Goal: Navigation & Orientation: Find specific page/section

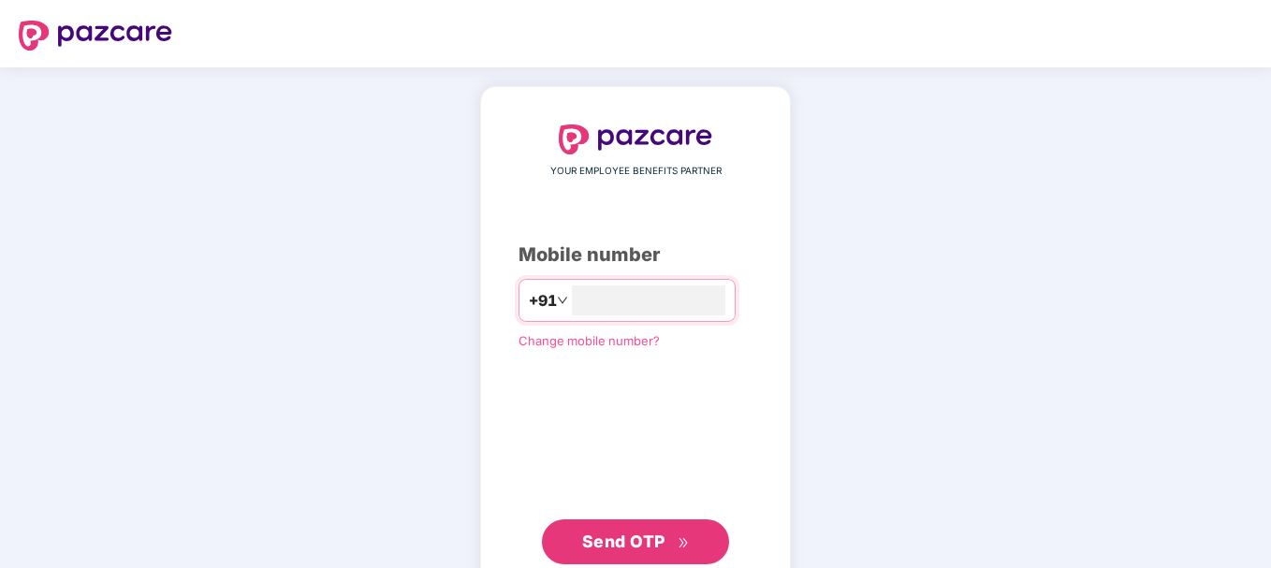
type input "**********"
click at [615, 535] on span "Send OTP" at bounding box center [623, 540] width 83 height 20
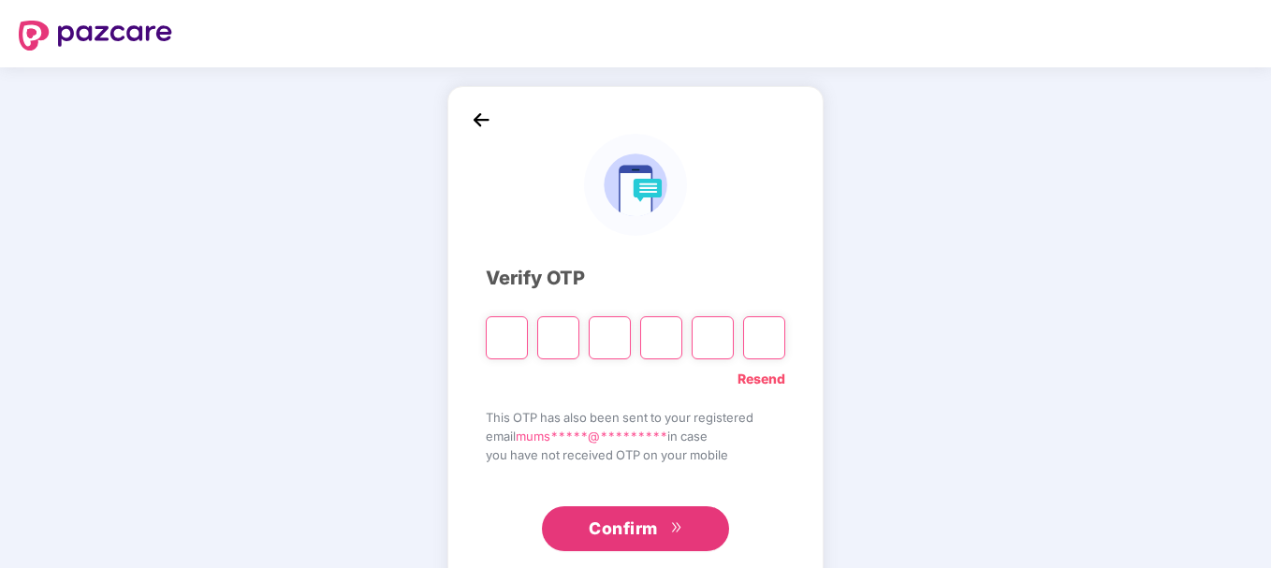
type input "*"
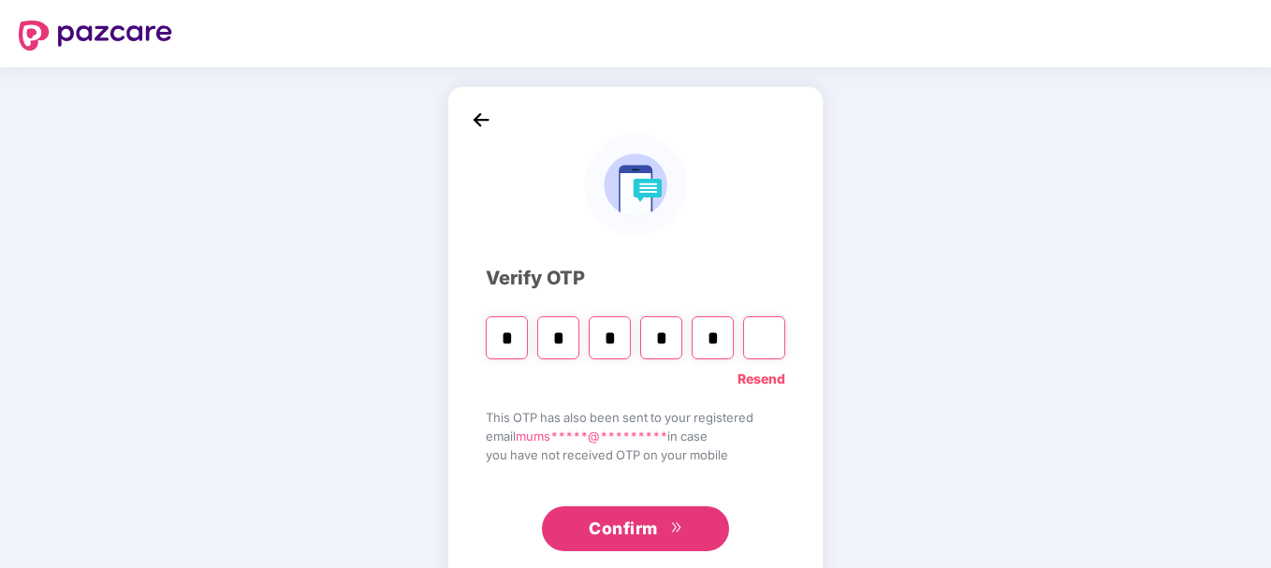
type input "*"
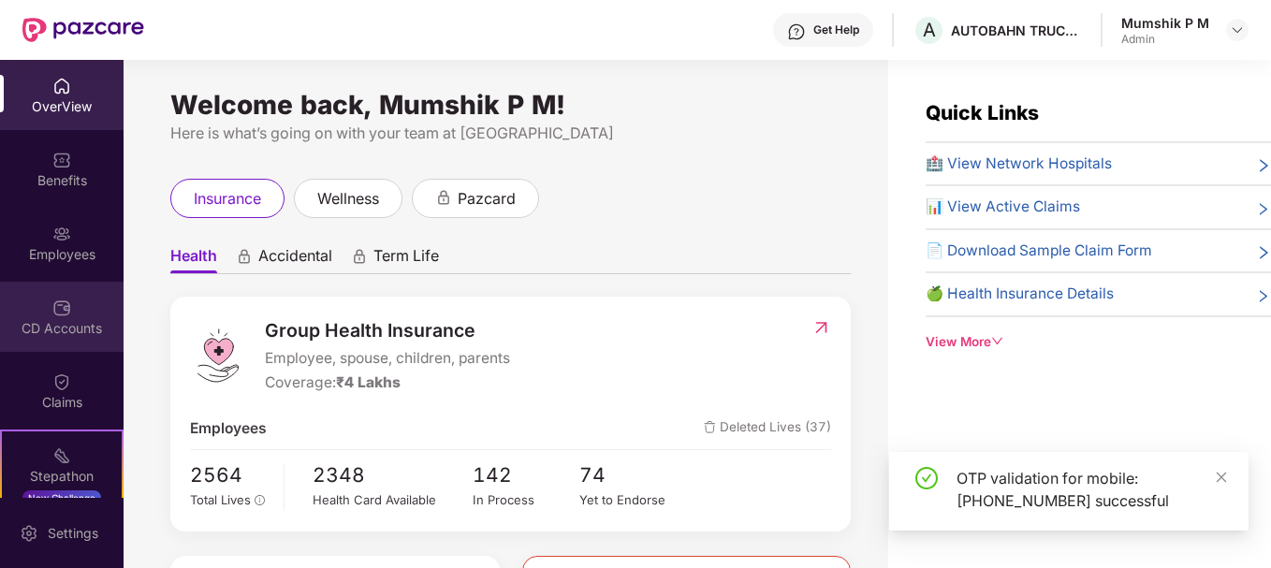
click at [67, 322] on div "CD Accounts" at bounding box center [62, 328] width 124 height 19
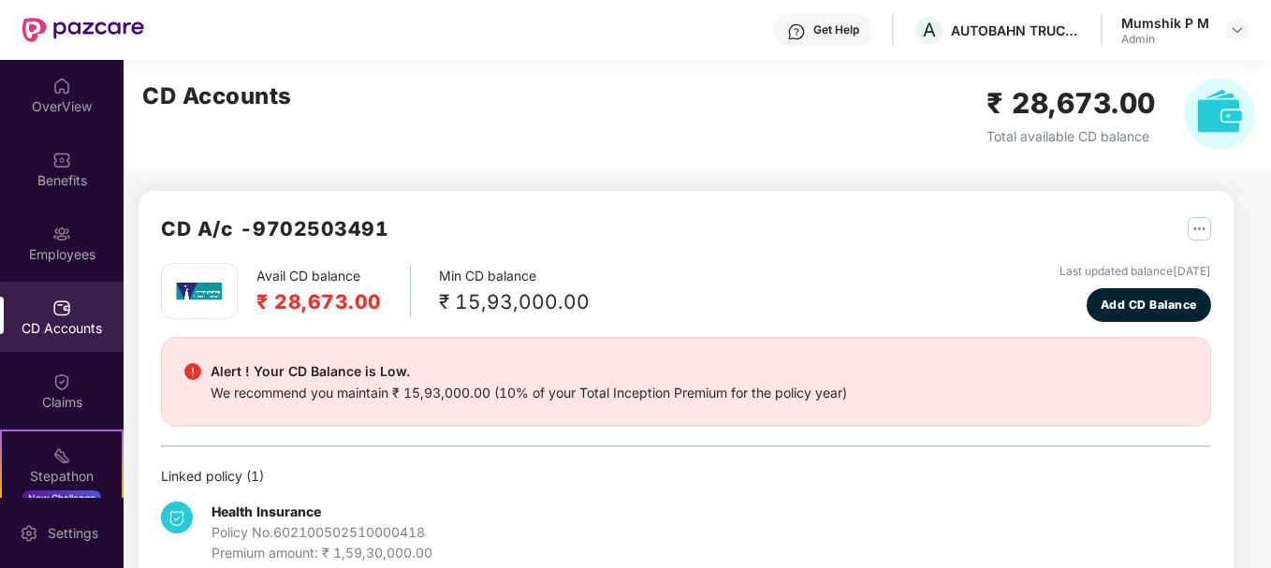
scroll to position [40, 0]
